Goal: Information Seeking & Learning: Learn about a topic

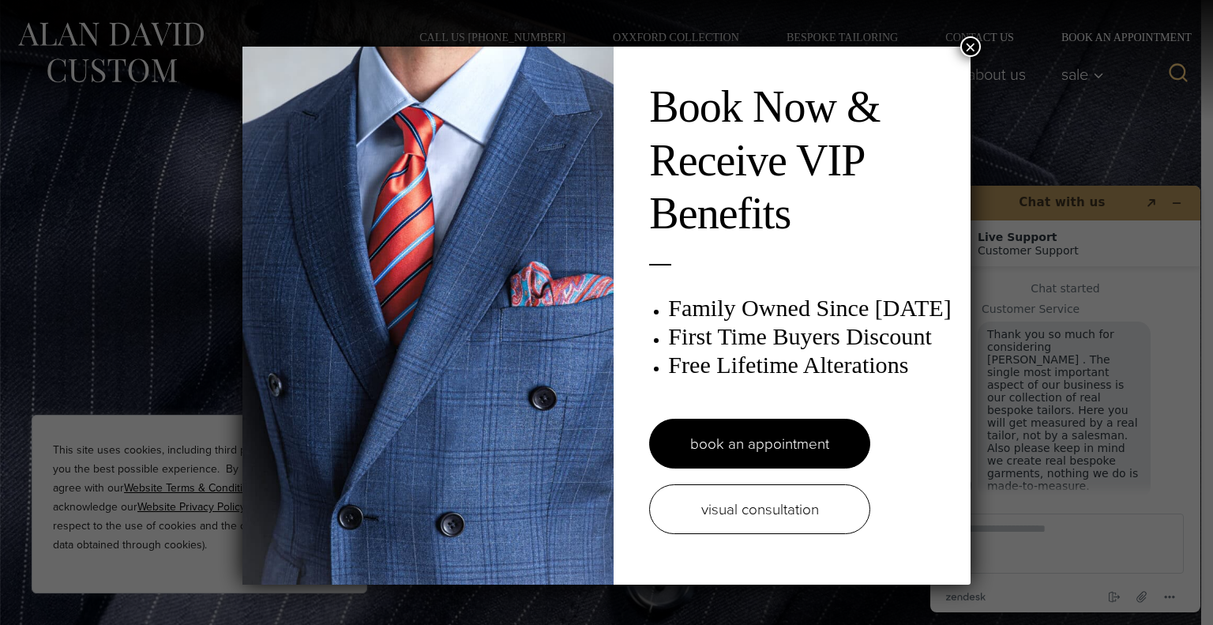
click at [969, 45] on button "×" at bounding box center [970, 46] width 21 height 21
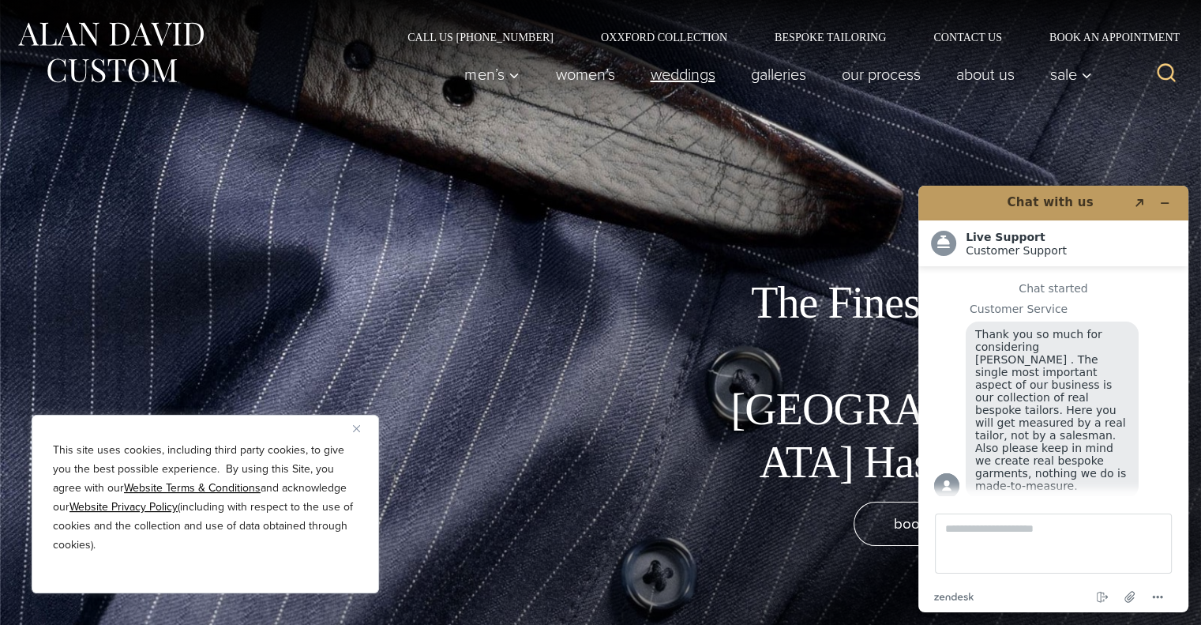
scroll to position [18, 0]
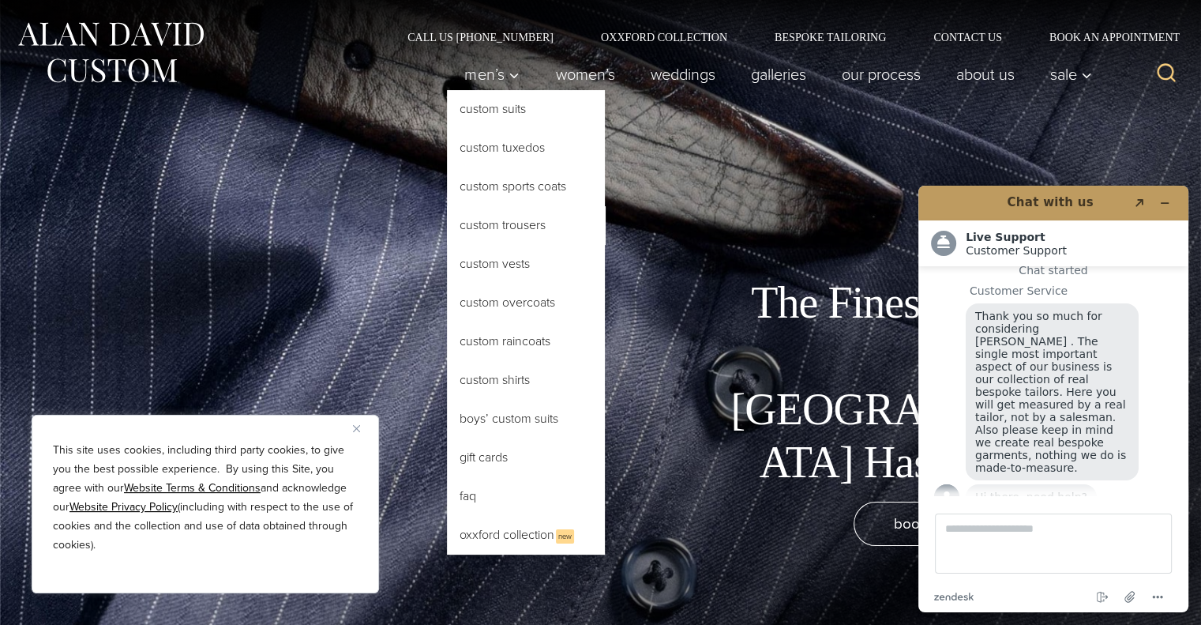
click at [528, 230] on link "Custom Trousers" at bounding box center [526, 225] width 158 height 38
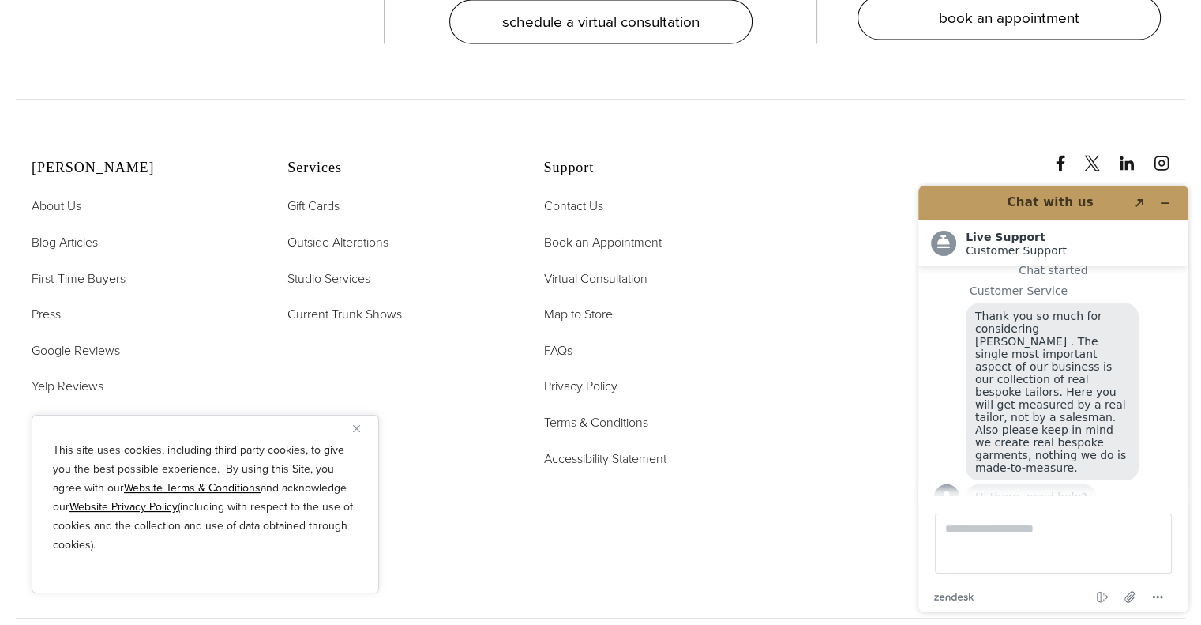
scroll to position [9241, 0]
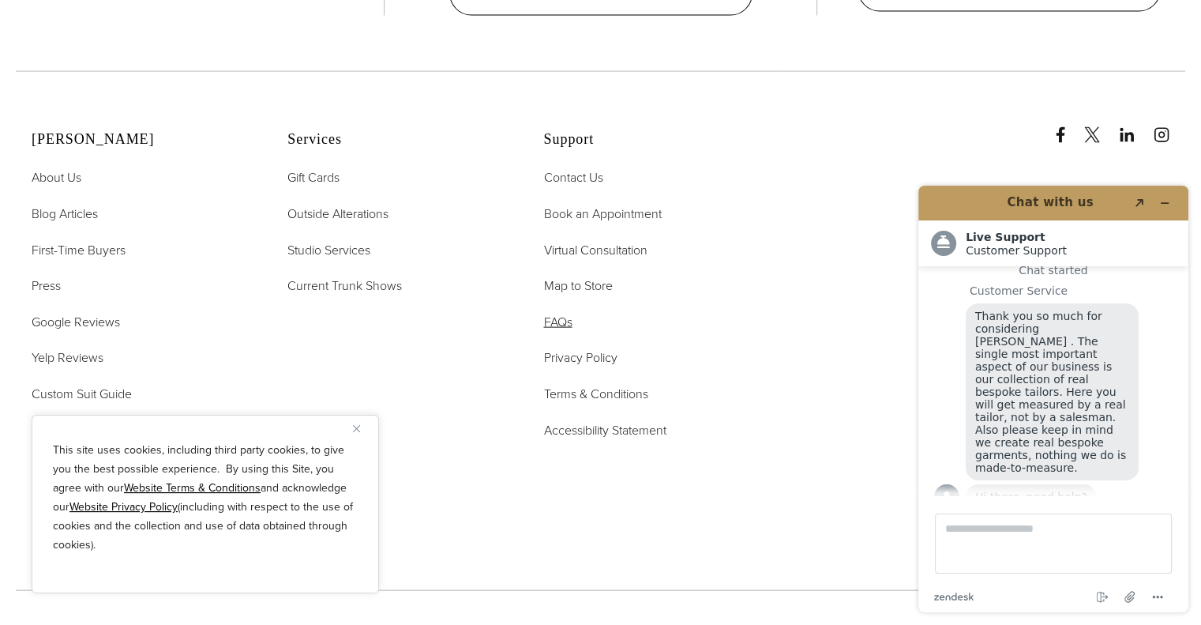
click at [558, 312] on link "FAQs" at bounding box center [557, 322] width 28 height 21
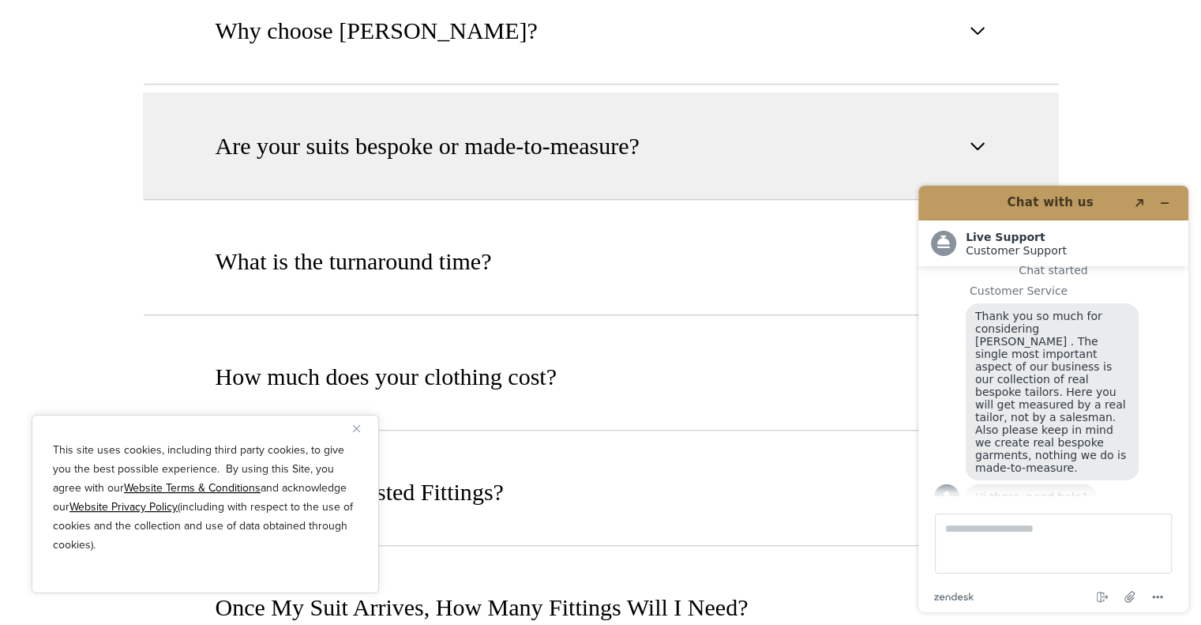
scroll to position [1027, 0]
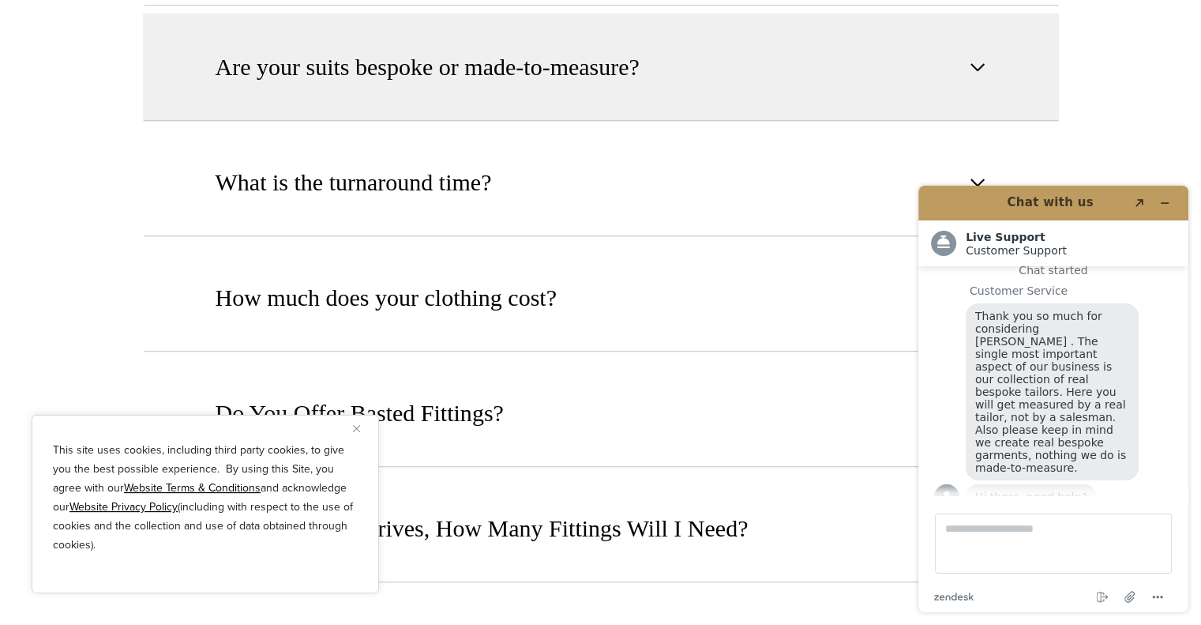
click at [690, 75] on button "Are your suits bespoke or made-to-measure?" at bounding box center [601, 66] width 916 height 107
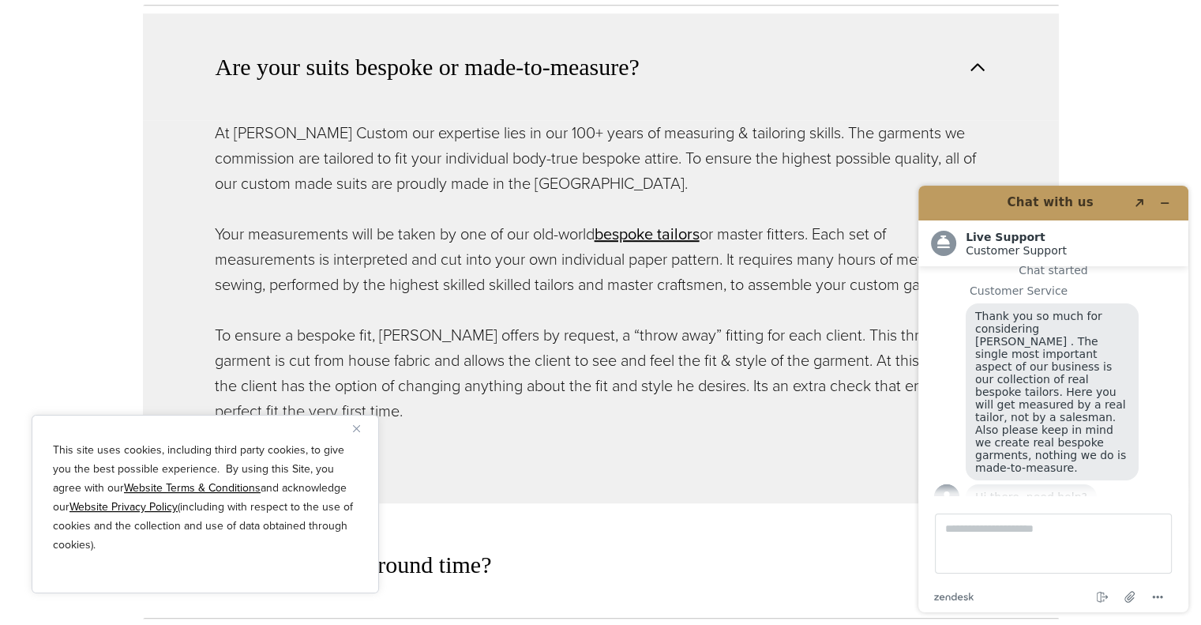
click at [678, 72] on button "Are your suits bespoke or made-to-measure?" at bounding box center [601, 66] width 916 height 107
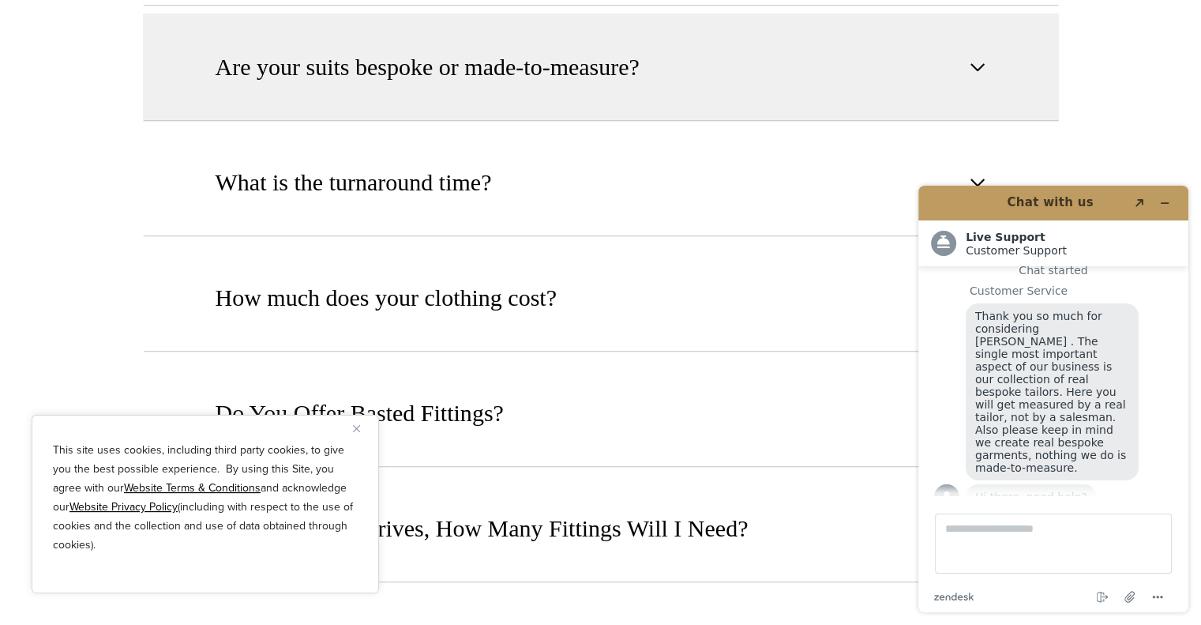
click at [678, 72] on button "Are your suits bespoke or made-to-measure?" at bounding box center [601, 66] width 916 height 107
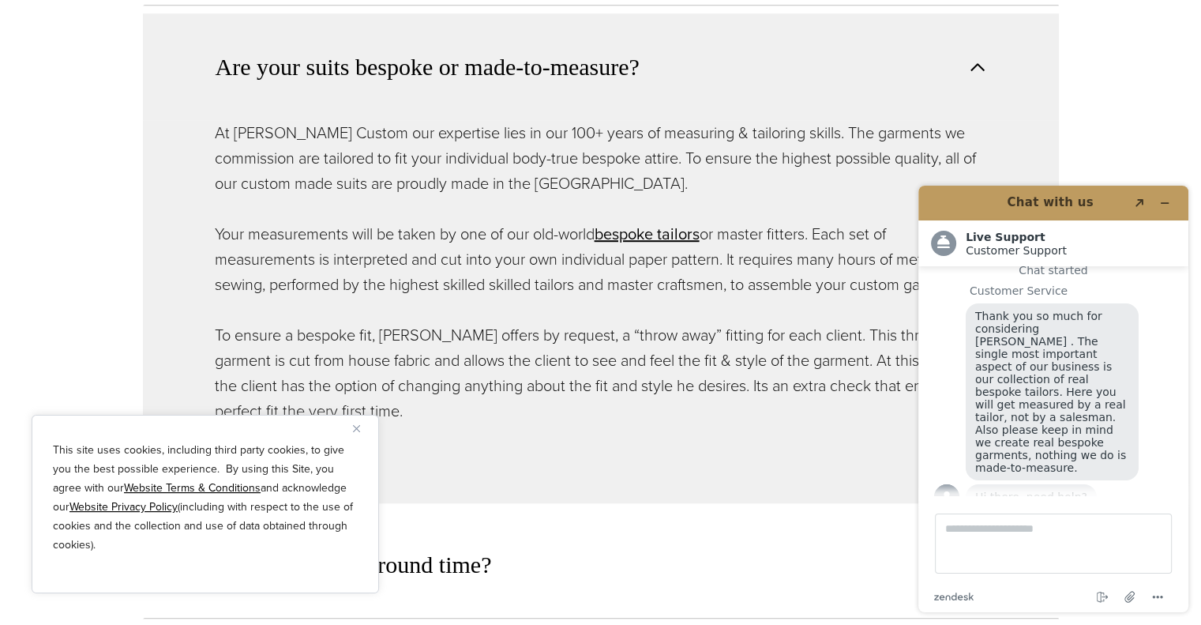
click at [678, 72] on button "Are your suits bespoke or made-to-measure?" at bounding box center [601, 66] width 916 height 107
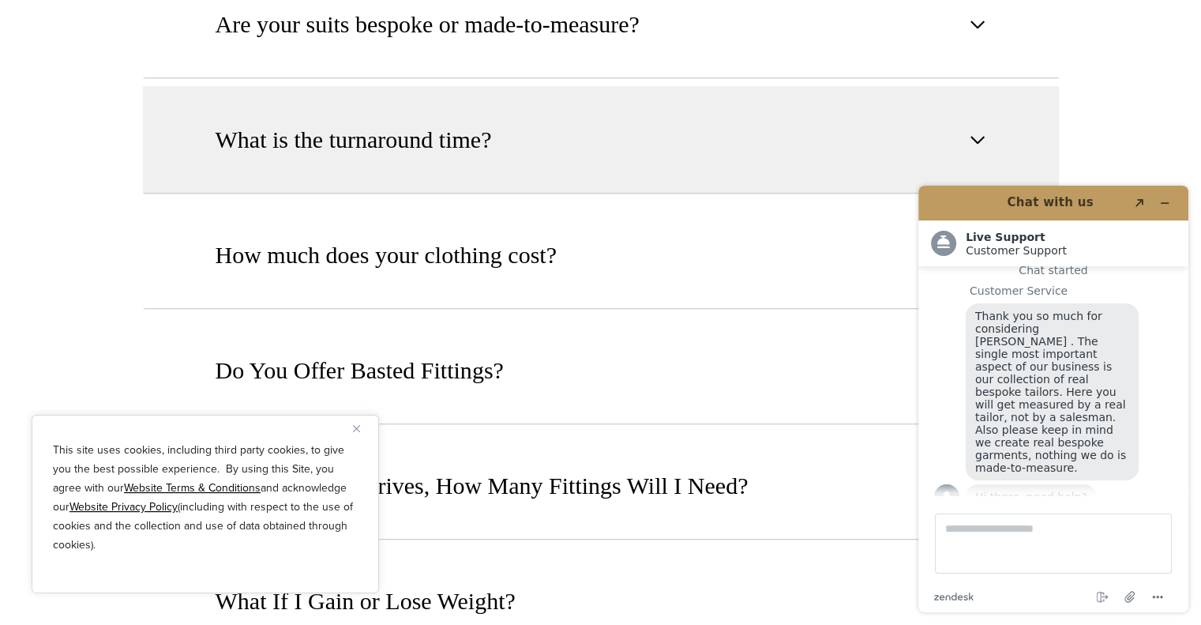
scroll to position [1106, 0]
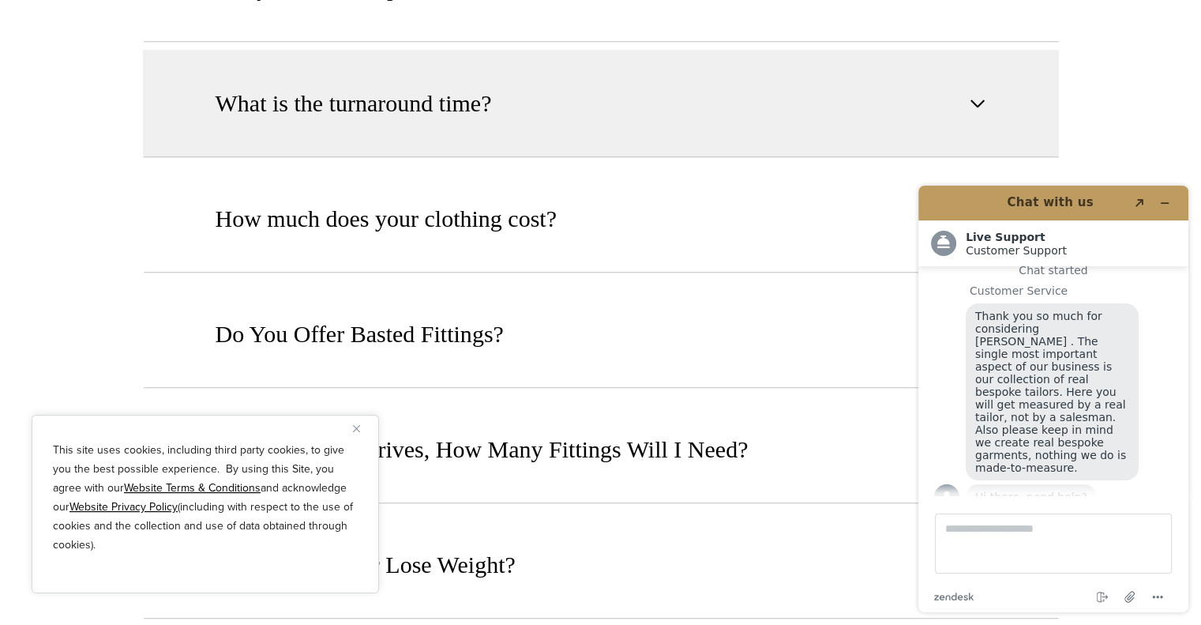
click at [664, 106] on button "What is the turnaround time?" at bounding box center [601, 103] width 916 height 107
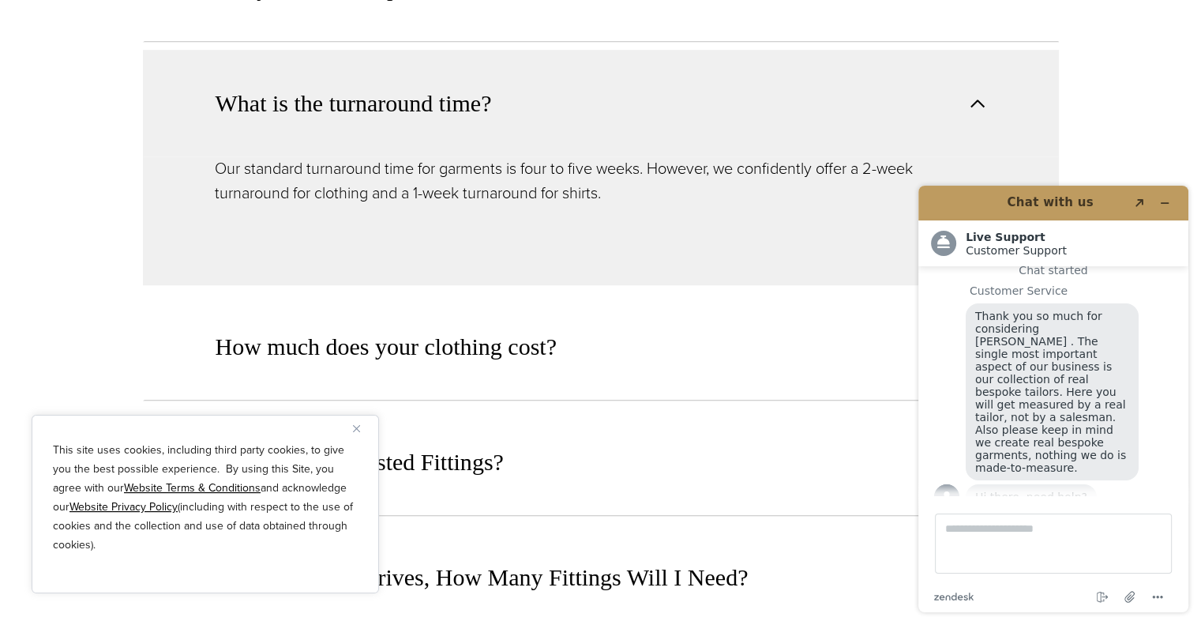
click at [664, 106] on button "What is the turnaround time?" at bounding box center [601, 103] width 916 height 107
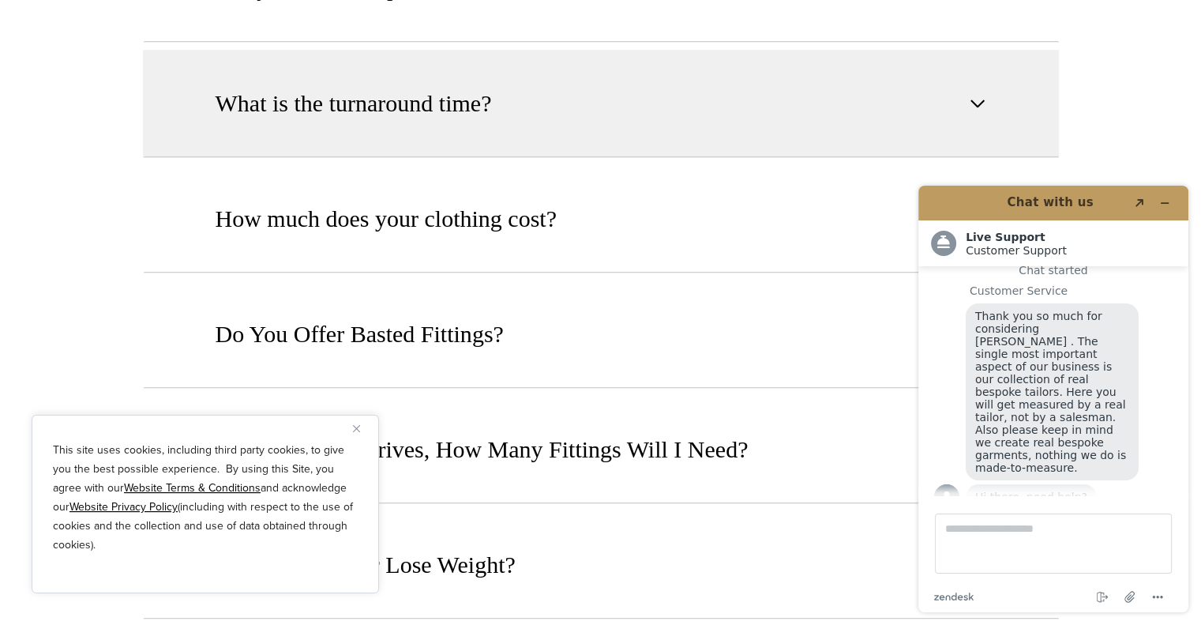
click at [664, 106] on button "What is the turnaround time?" at bounding box center [601, 103] width 916 height 107
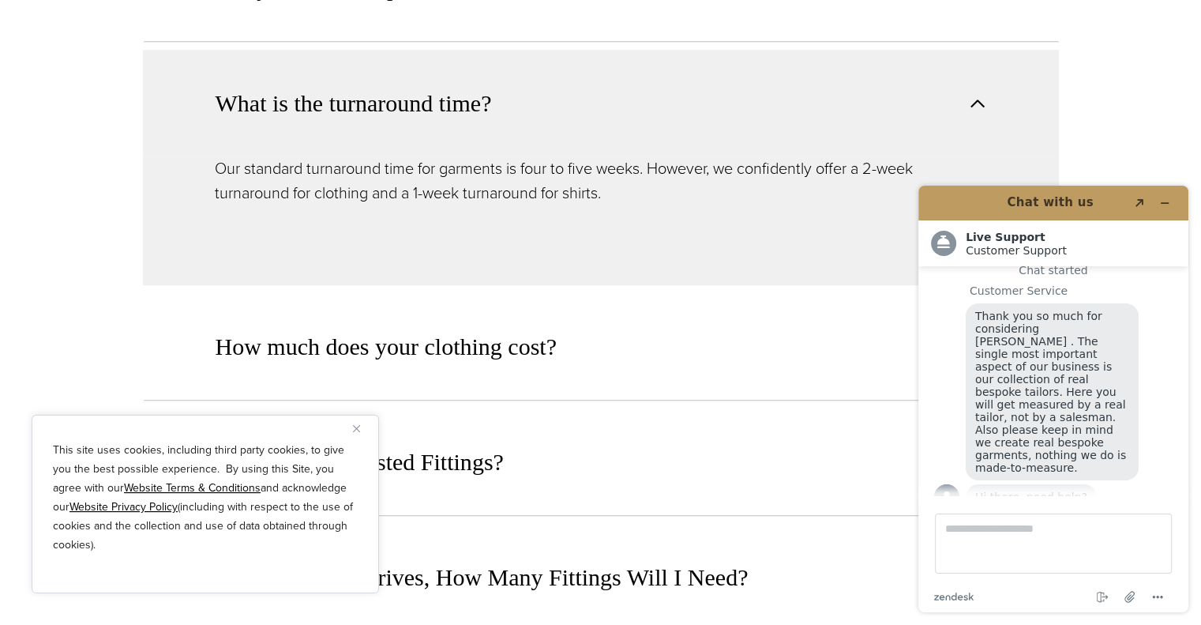
click at [663, 106] on button "What is the turnaround time?" at bounding box center [601, 103] width 916 height 107
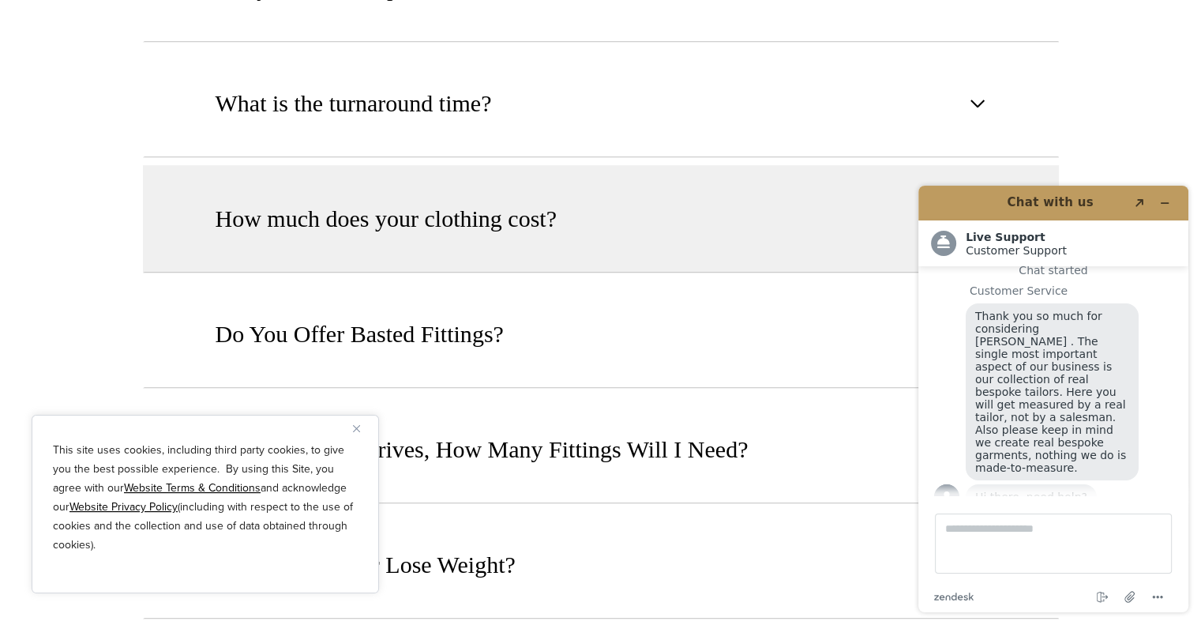
click at [667, 202] on button "How much does your clothing cost?" at bounding box center [601, 218] width 916 height 107
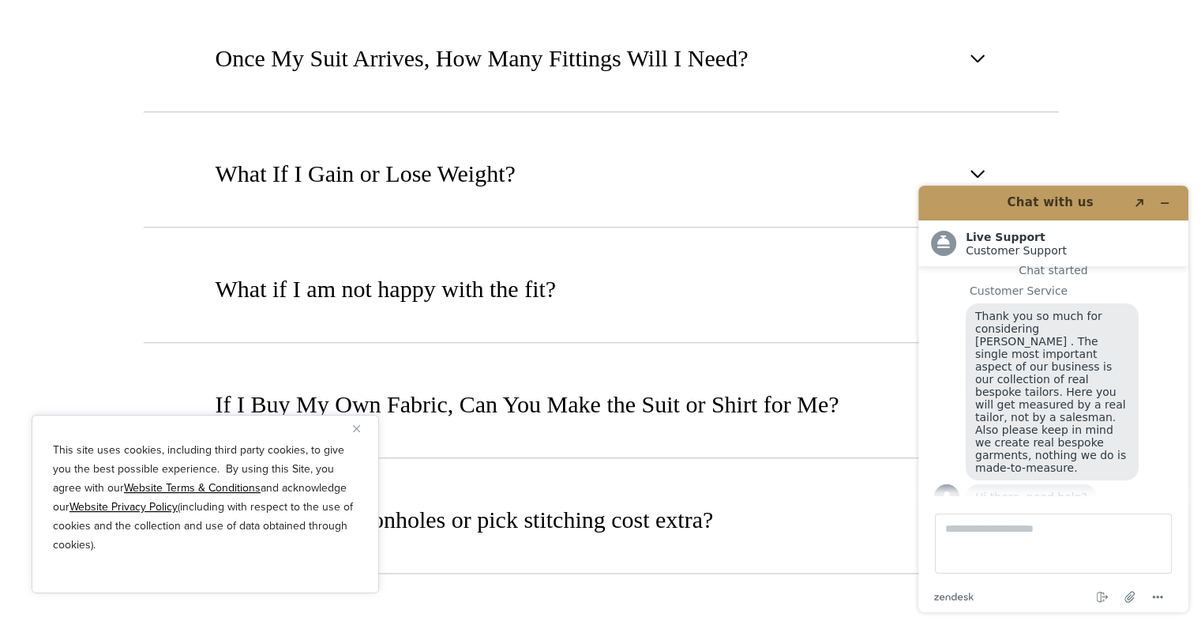
scroll to position [1817, 0]
